Goal: Task Accomplishment & Management: Complete application form

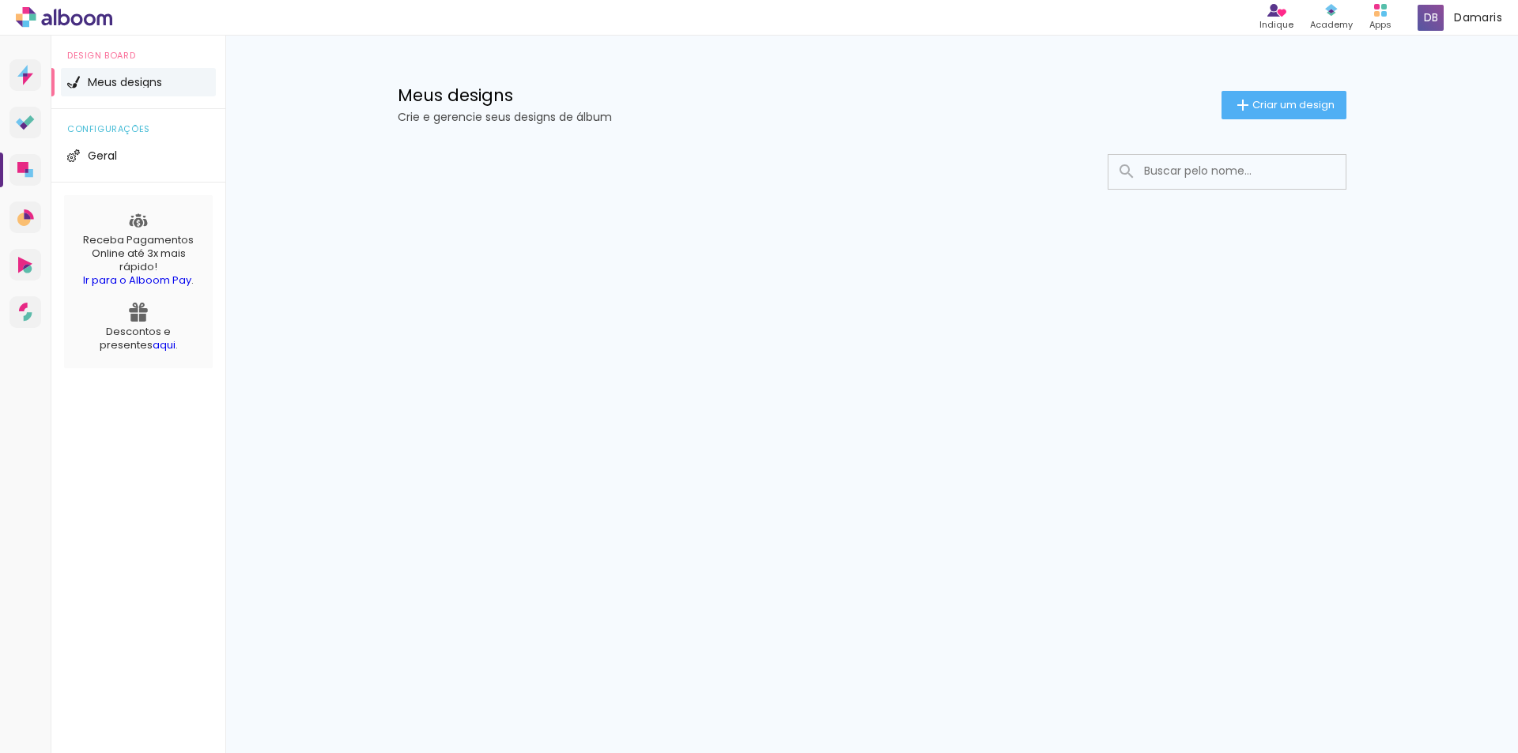
click at [1172, 154] on paper-input at bounding box center [1227, 172] width 239 height 36
click at [1176, 168] on input at bounding box center [1248, 171] width 225 height 32
type input "f"
type input "[PERSON_NAME]"
type paper-input "[PERSON_NAME]"
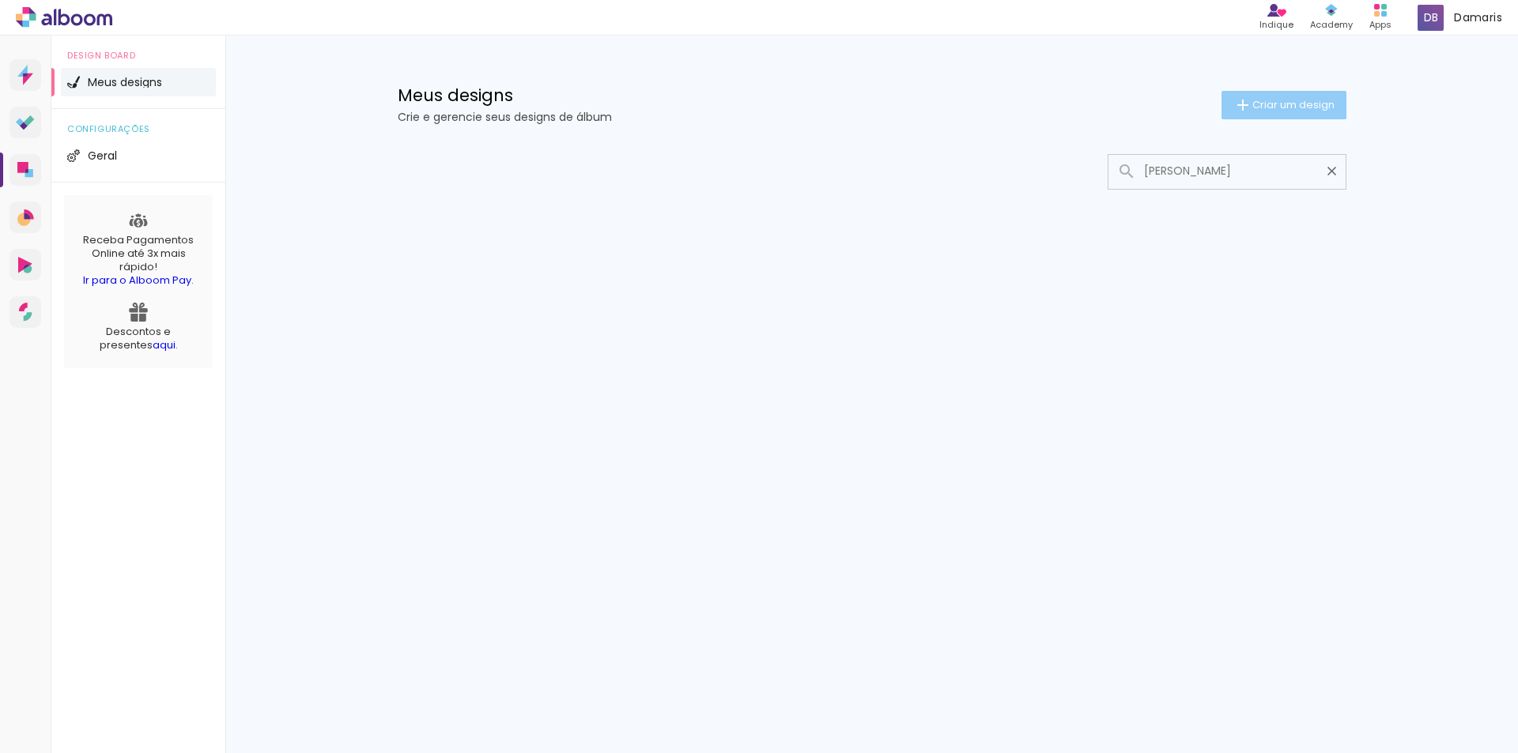
click at [1295, 110] on span "Criar um design" at bounding box center [1293, 105] width 82 height 10
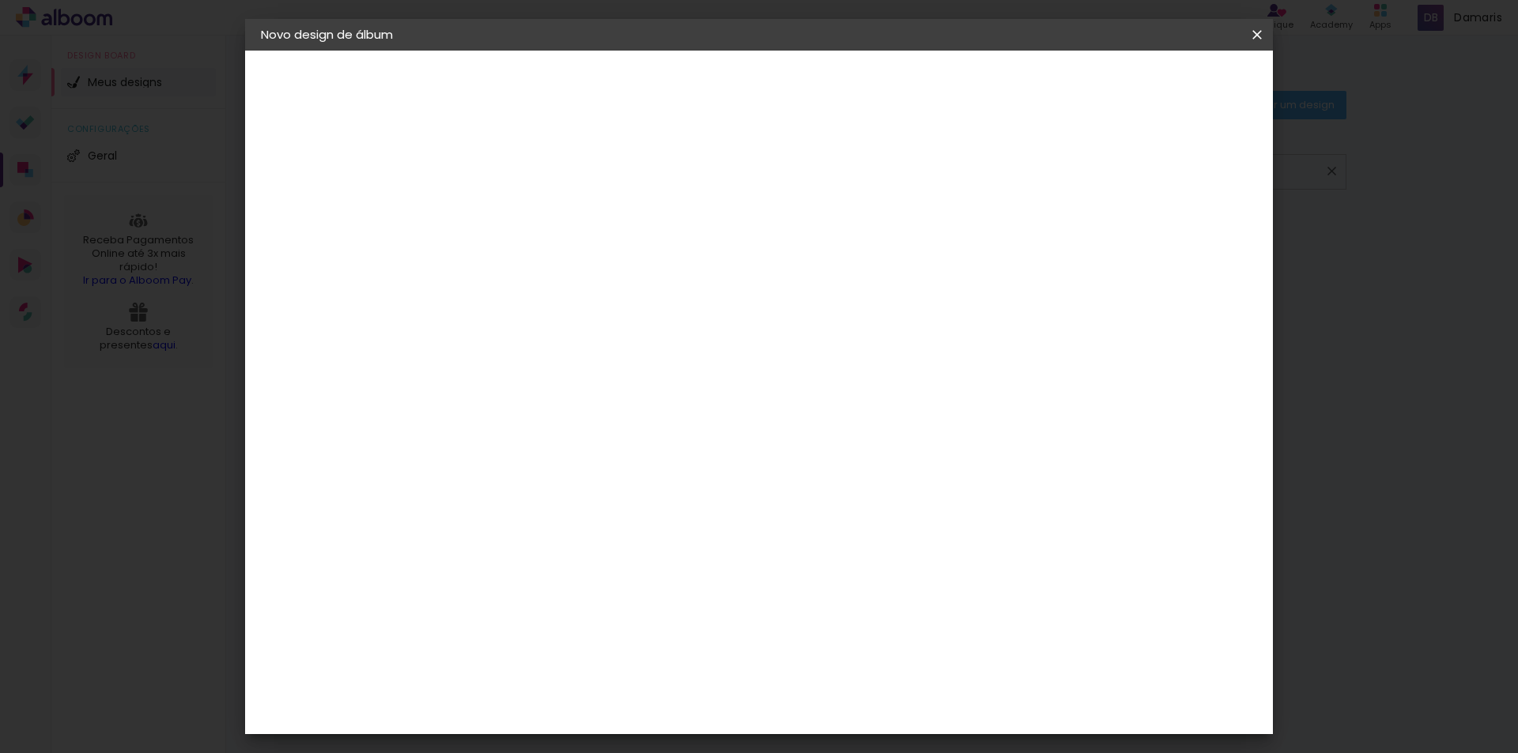
click at [519, 208] on input at bounding box center [519, 212] width 0 height 25
type input "[PERSON_NAME]"
type paper-input "[PERSON_NAME]"
click at [365, 123] on iron-pages "Preenchendo título... [PERSON_NAME]" at bounding box center [347, 117] width 173 height 32
click at [368, 118] on iron-pages "Preenchendo título... [PERSON_NAME]" at bounding box center [347, 117] width 173 height 32
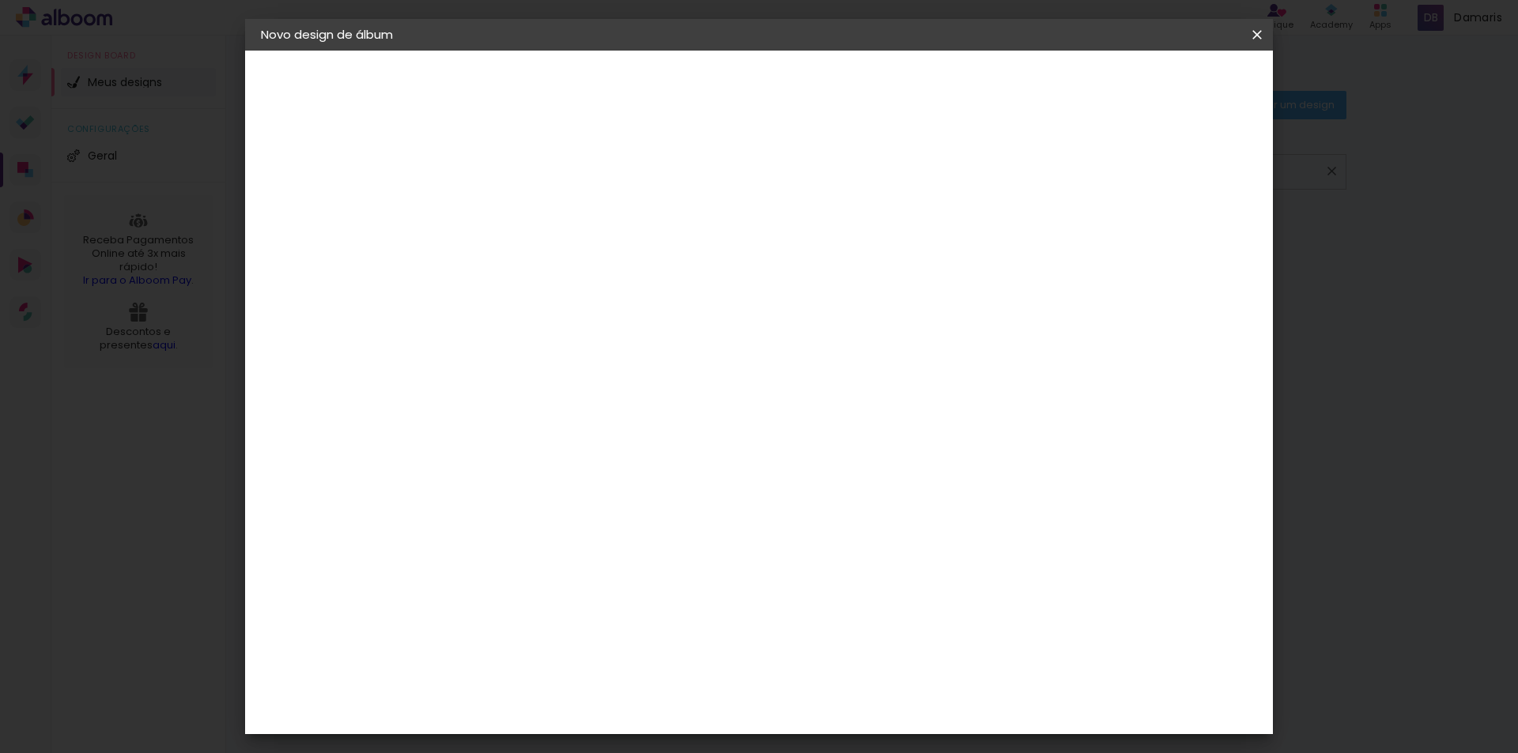
click at [370, 165] on div "2. Especificações" at bounding box center [347, 162] width 173 height 19
drag, startPoint x: 296, startPoint y: 237, endPoint x: 356, endPoint y: 213, distance: 64.9
click at [313, 232] on iron-pages "Modelo Escolhendo modelo... Tamanho livre" at bounding box center [347, 231] width 173 height 32
drag, startPoint x: 322, startPoint y: 262, endPoint x: 764, endPoint y: 226, distance: 443.4
click at [323, 98] on div "1. Informações Preenchendo título... Maria 2. Especificações Fornecedor Escolhe…" at bounding box center [348, 74] width 206 height 47
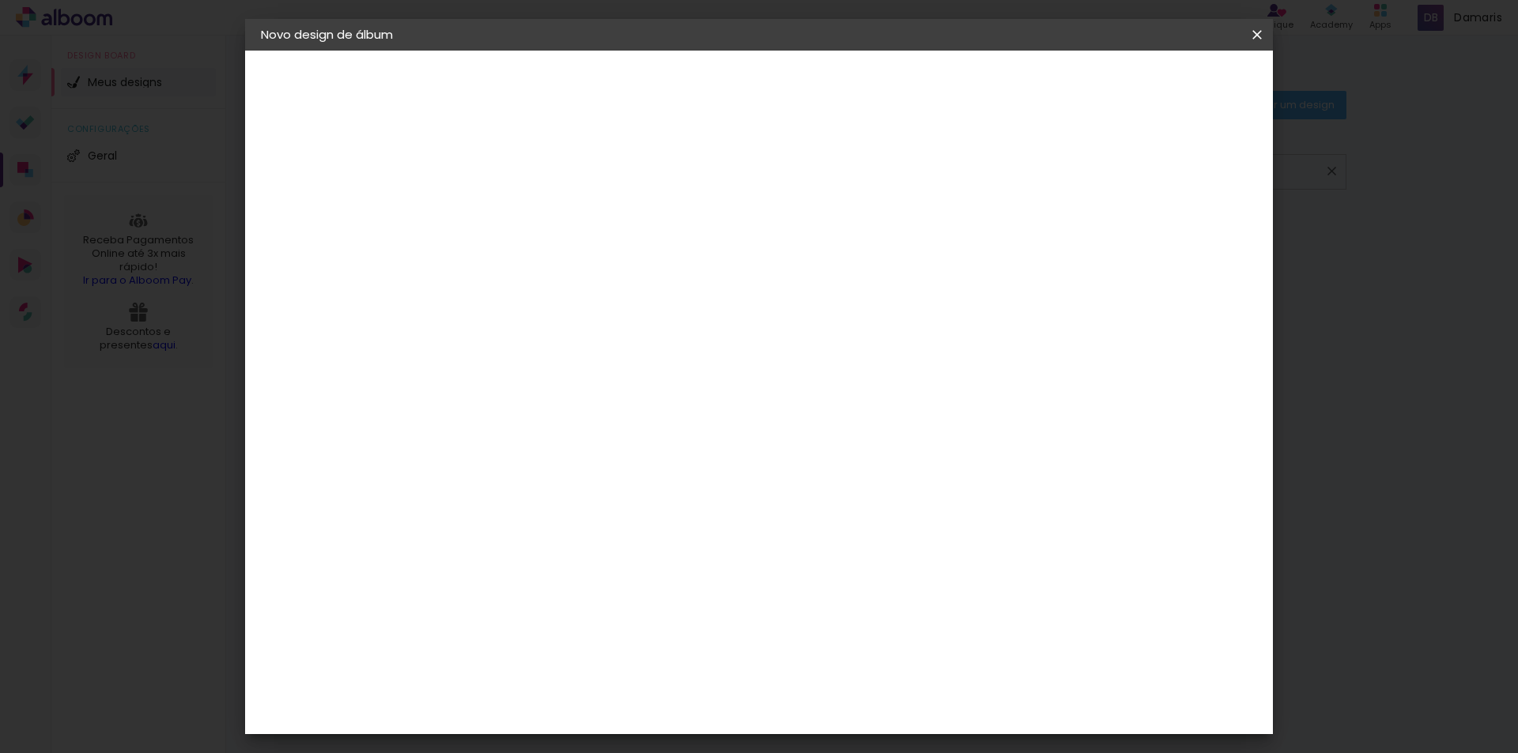
click at [0, 0] on slot "Avançar" at bounding box center [0, 0] width 0 height 0
click at [585, 304] on input at bounding box center [560, 301] width 160 height 20
type input "f"
click at [586, 306] on input at bounding box center [560, 301] width 160 height 20
type input "full"
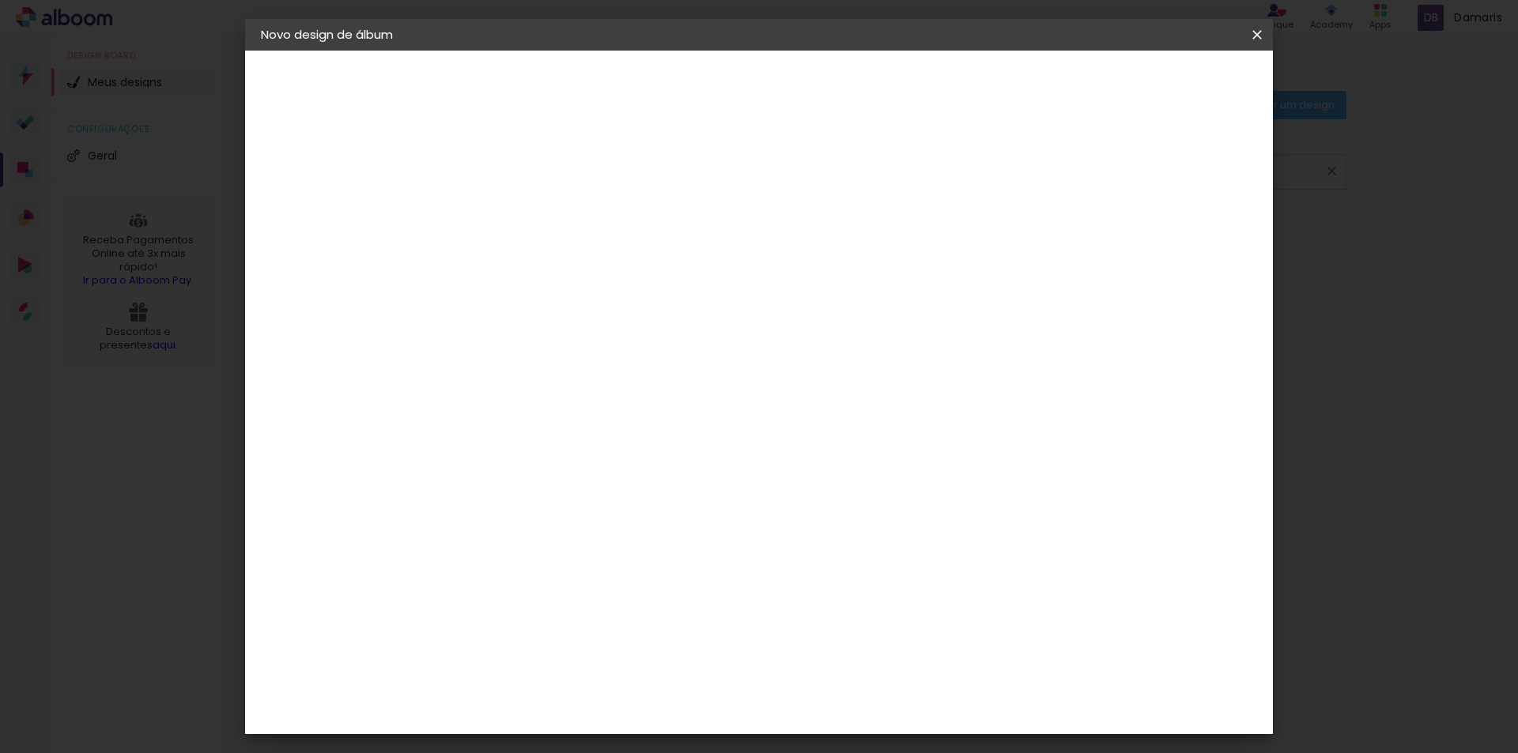
type paper-input "full"
click at [765, 320] on div "Sugerir uma encadernadora" at bounding box center [716, 329] width 98 height 25
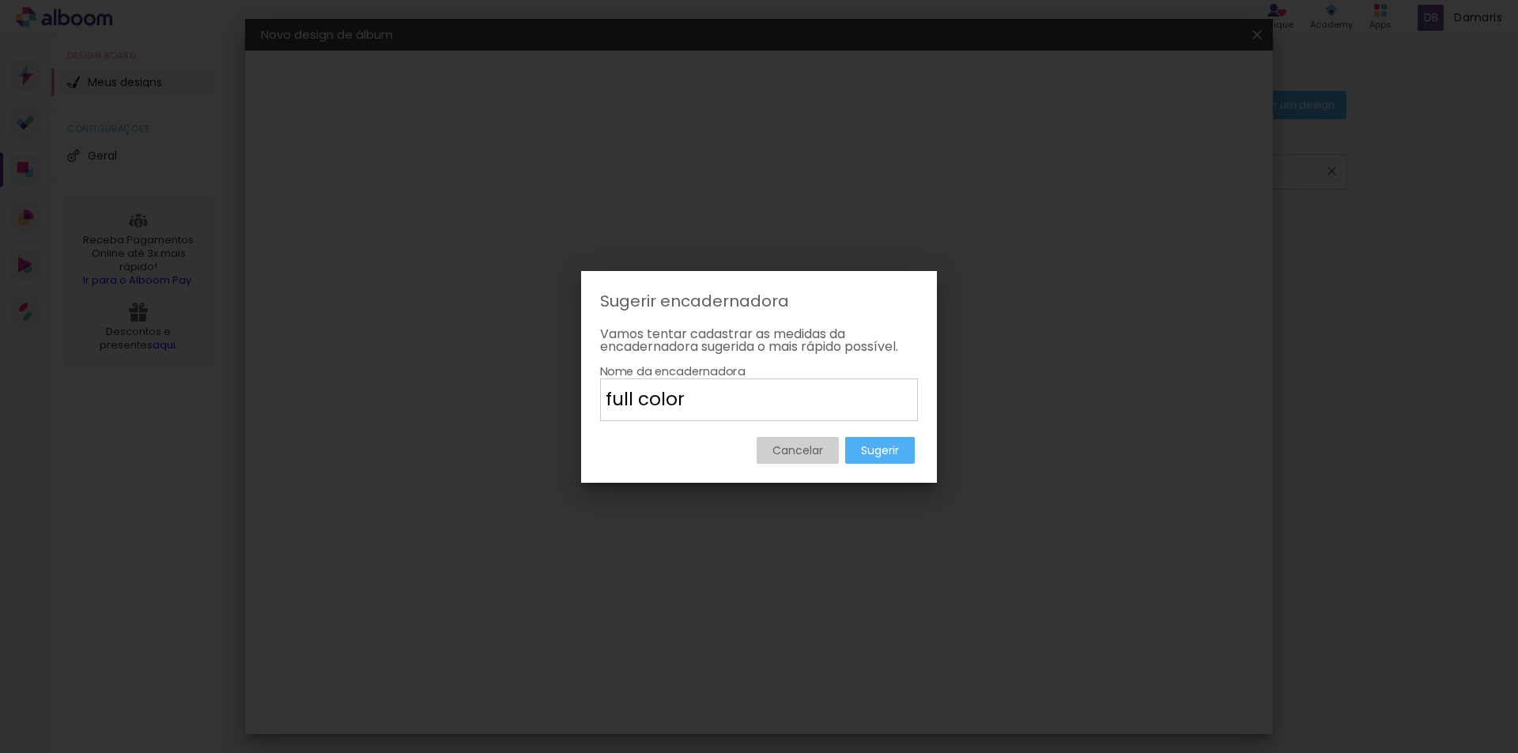
type input "full color"
type paper-input "full color"
click at [868, 465] on paper-dialog "Sugerir encadernadora Vamos tentar cadastrar as medidas da encadernadora sugeri…" at bounding box center [759, 377] width 356 height 212
click at [0, 0] on slot "Sugerir" at bounding box center [0, 0] width 0 height 0
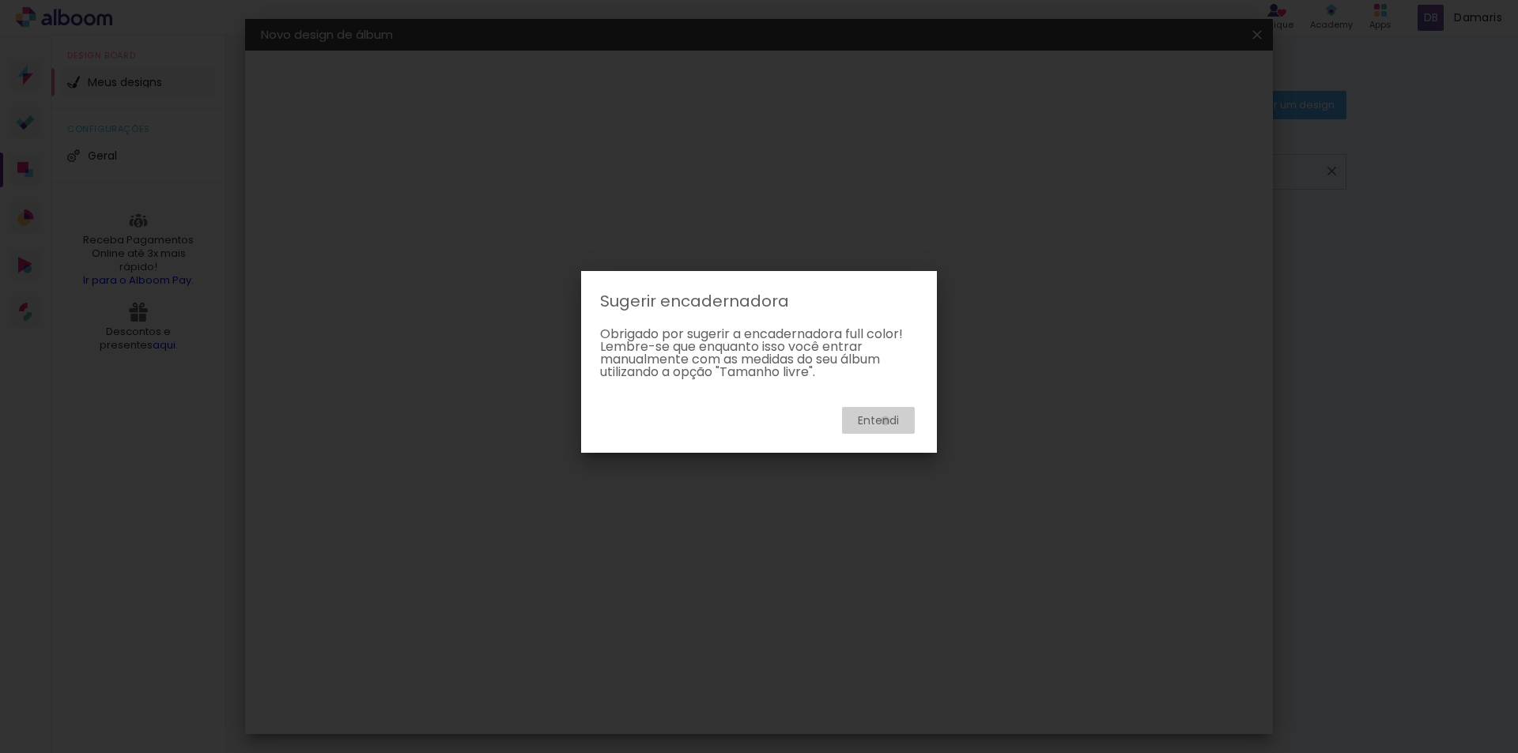
click at [0, 0] on slot "Entendi" at bounding box center [0, 0] width 0 height 0
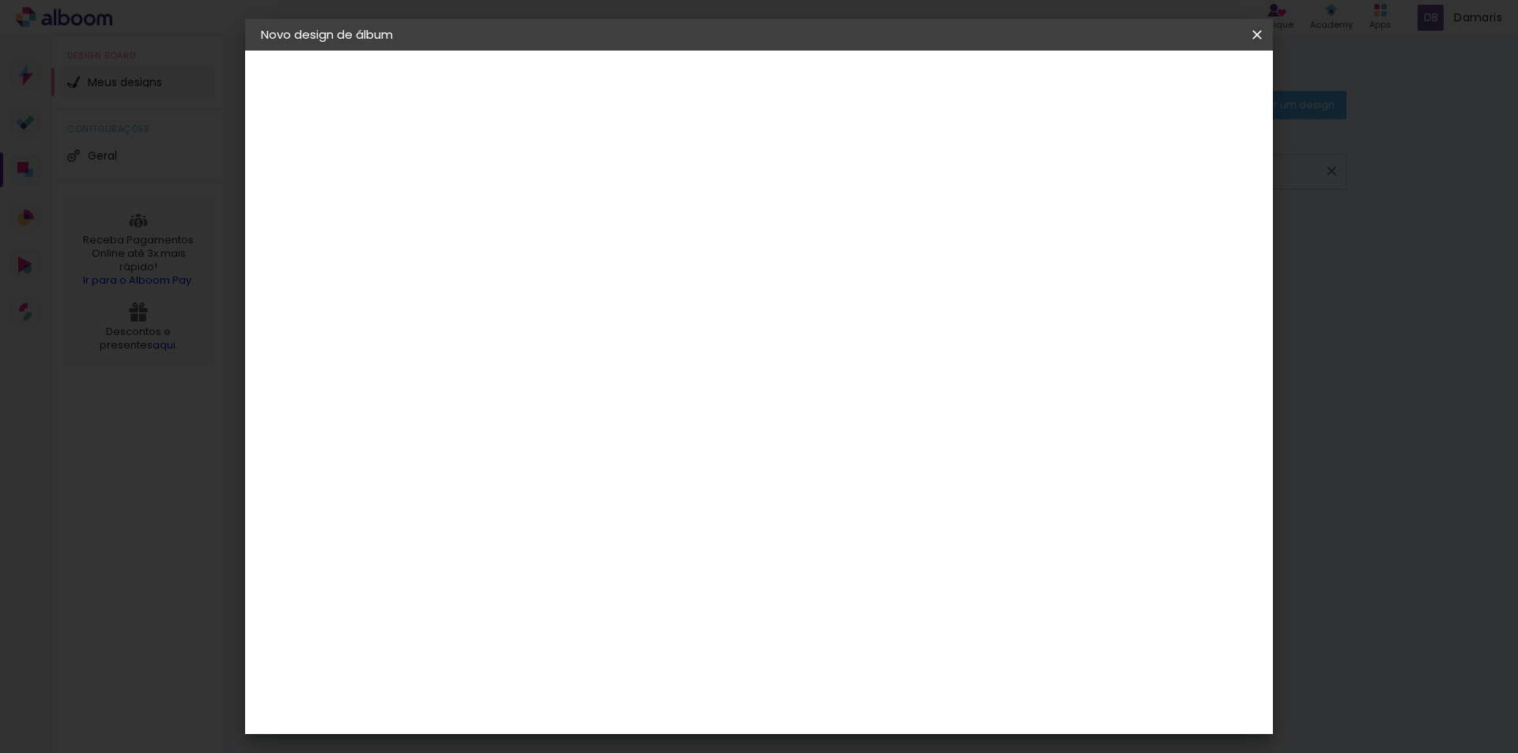
click at [773, 239] on paper-item "Tamanho Livre" at bounding box center [702, 240] width 141 height 35
click at [659, 240] on iron-icon at bounding box center [649, 240] width 19 height 19
drag, startPoint x: 1006, startPoint y: 207, endPoint x: 995, endPoint y: 238, distance: 32.8
click at [773, 217] on div at bounding box center [702, 212] width 141 height 21
click at [773, 240] on paper-item "Tamanho Livre" at bounding box center [702, 240] width 141 height 35
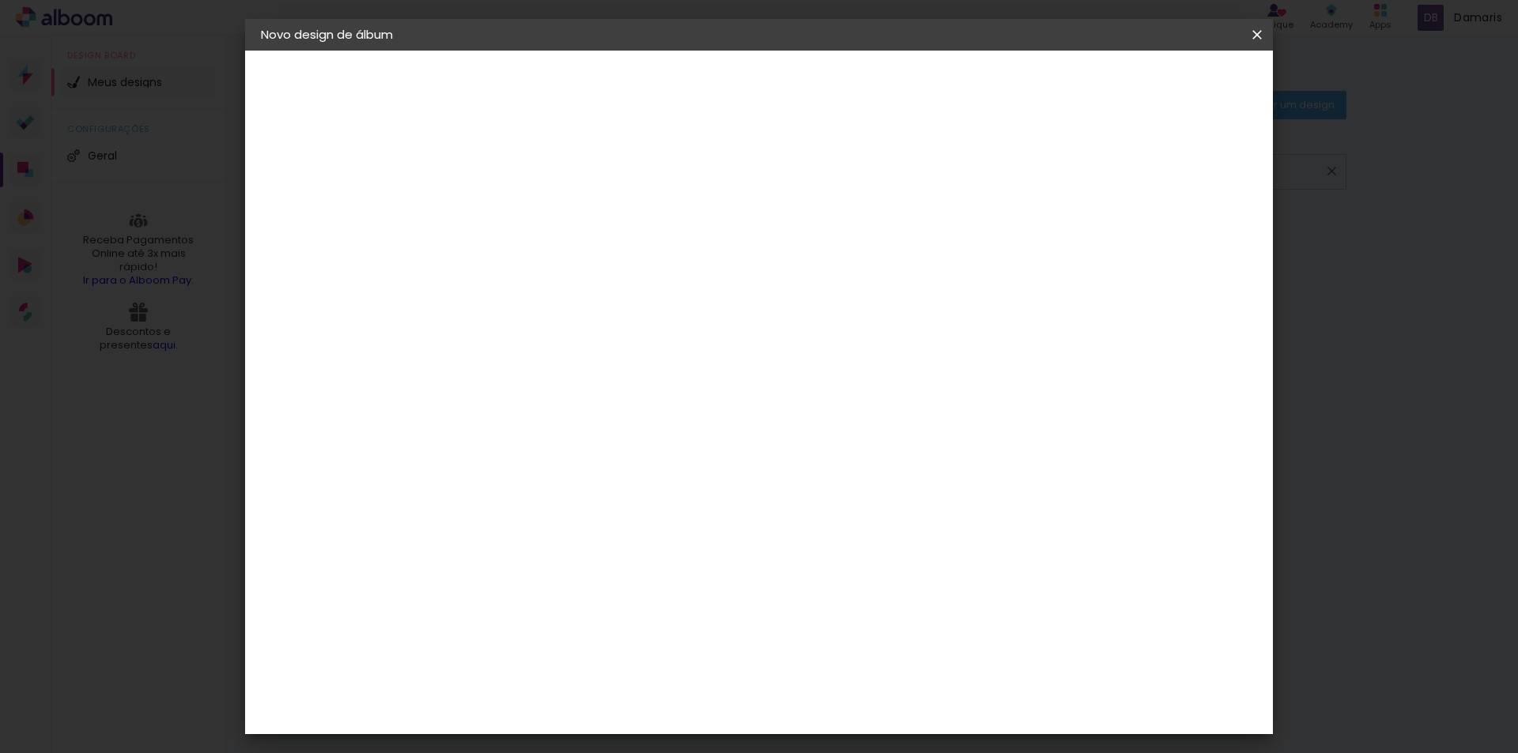
click at [0, 0] on slot "Avançar" at bounding box center [0, 0] width 0 height 0
click at [0, 0] on slot "Voltar" at bounding box center [0, 0] width 0 height 0
drag, startPoint x: 1032, startPoint y: 244, endPoint x: 991, endPoint y: 240, distance: 41.4
click at [0, 0] on slot "Tamanho Livre" at bounding box center [0, 0] width 0 height 0
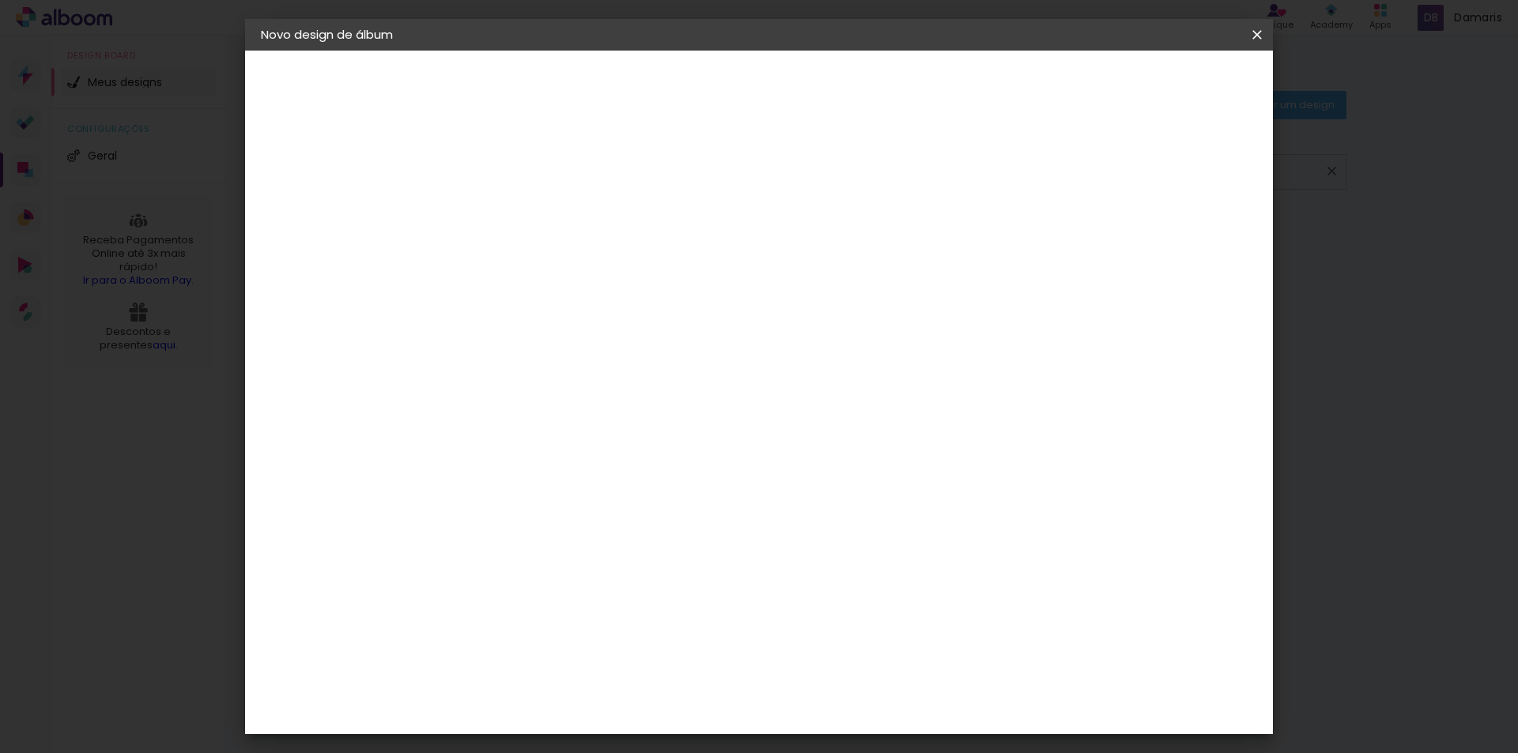
click at [773, 74] on paper-button "Avançar" at bounding box center [734, 83] width 77 height 27
click at [347, 157] on div "2. Especificações" at bounding box center [347, 162] width 173 height 19
click at [323, 194] on div "Tamanho livre" at bounding box center [321, 195] width 55 height 22
drag, startPoint x: 304, startPoint y: 233, endPoint x: 337, endPoint y: 236, distance: 33.3
click at [305, 233] on iron-pages "Modelo Escolhendo modelo... Tamanho livre" at bounding box center [347, 231] width 173 height 32
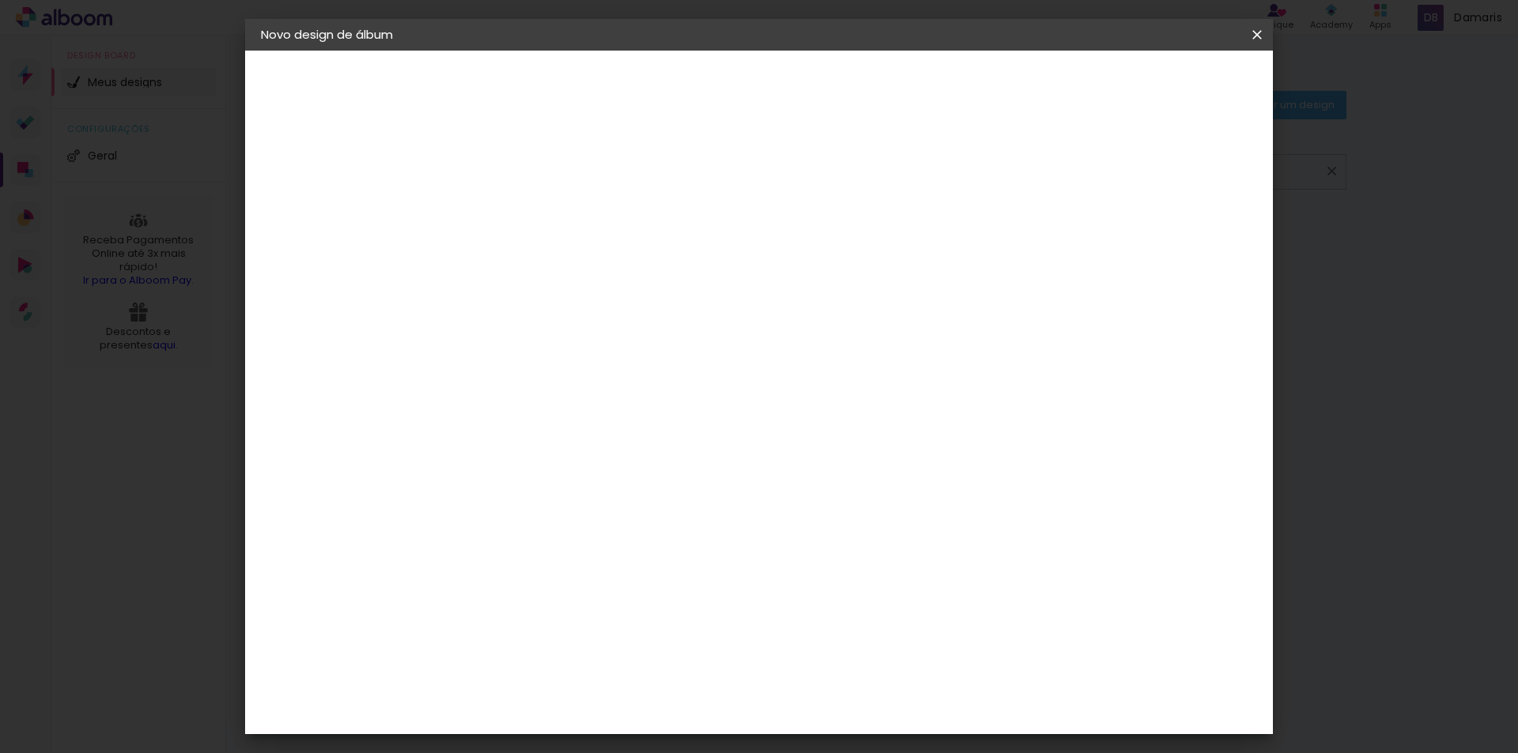
click at [773, 237] on paper-item "Tamanho Livre" at bounding box center [702, 240] width 141 height 35
drag, startPoint x: 917, startPoint y: 321, endPoint x: 1019, endPoint y: 321, distance: 102.0
click at [765, 321] on div "Sugerir uma encadernadora" at bounding box center [716, 329] width 98 height 25
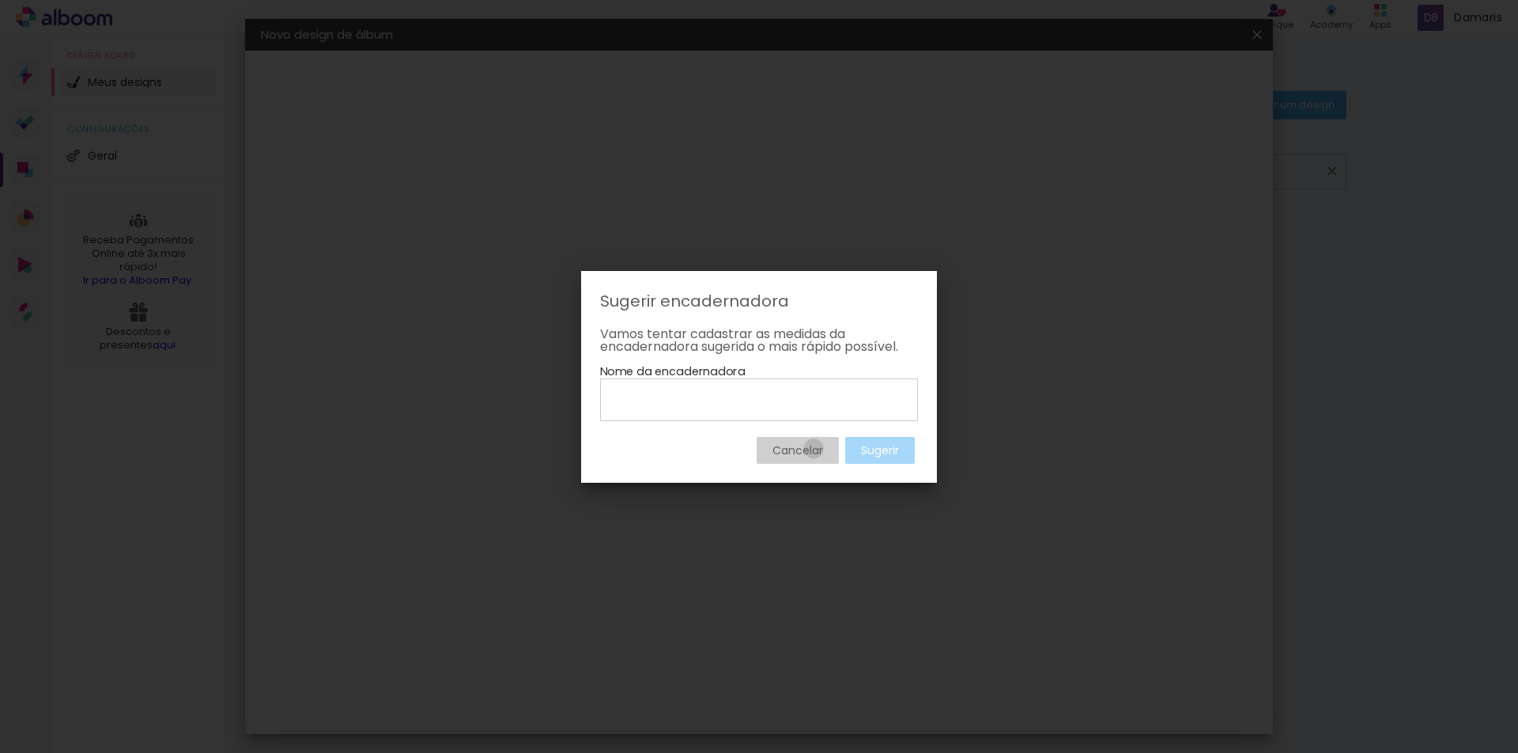
click at [0, 0] on slot "Cancelar" at bounding box center [0, 0] width 0 height 0
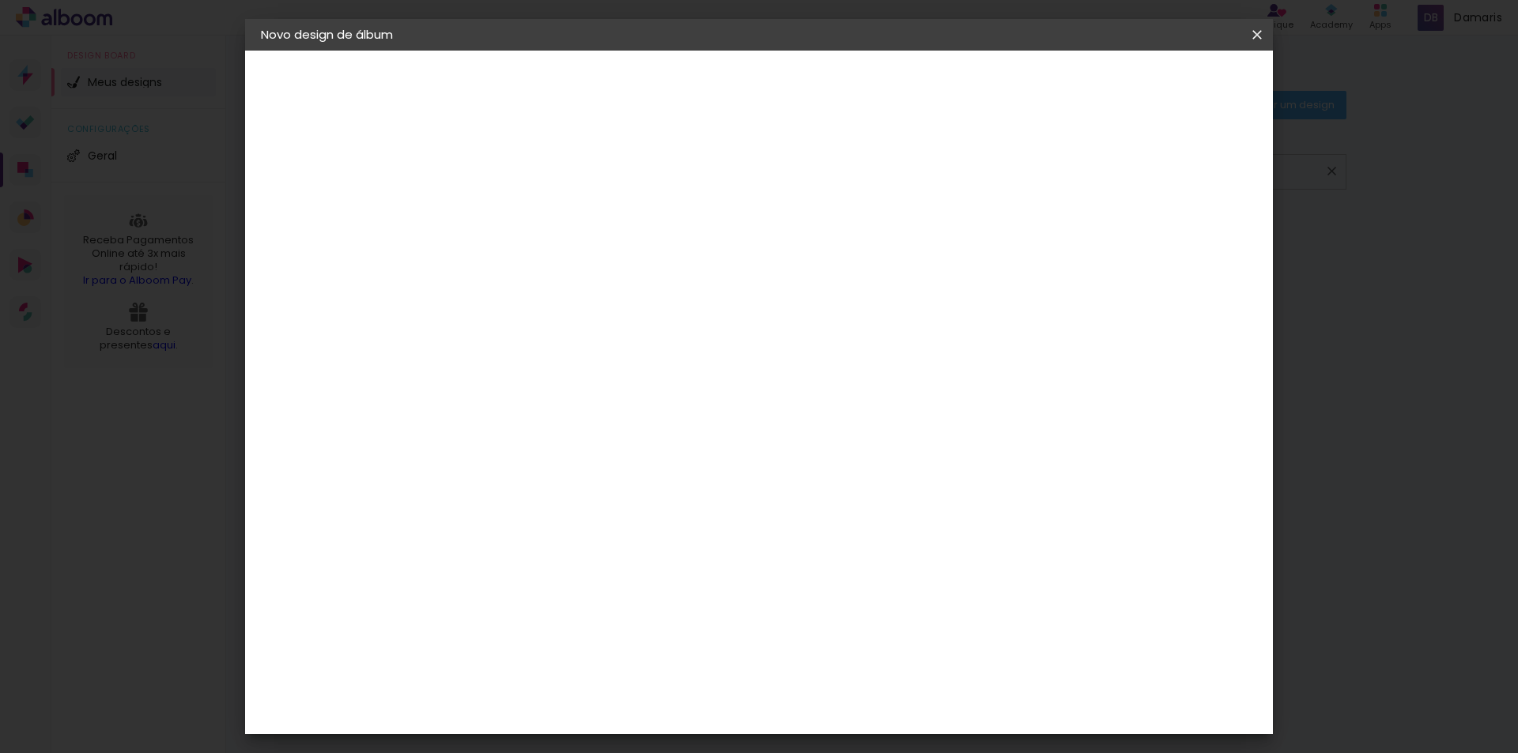
click at [1250, 28] on iron-icon at bounding box center [1257, 35] width 19 height 16
